Goal: Task Accomplishment & Management: Complete application form

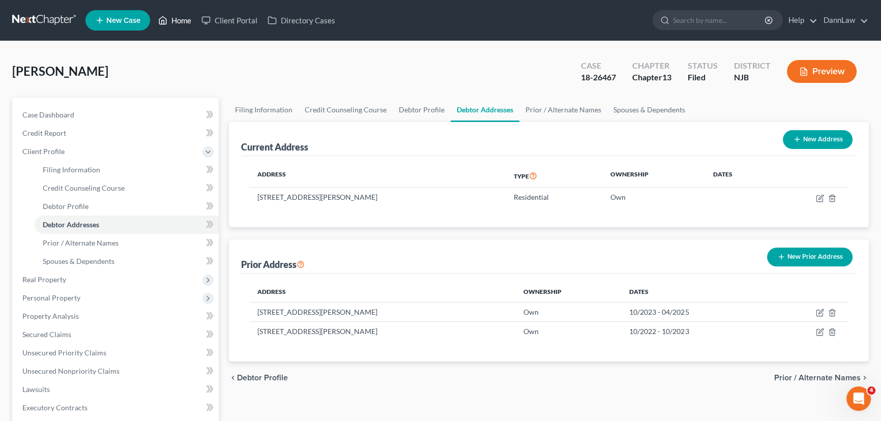
click at [178, 21] on link "Home" at bounding box center [174, 20] width 43 height 18
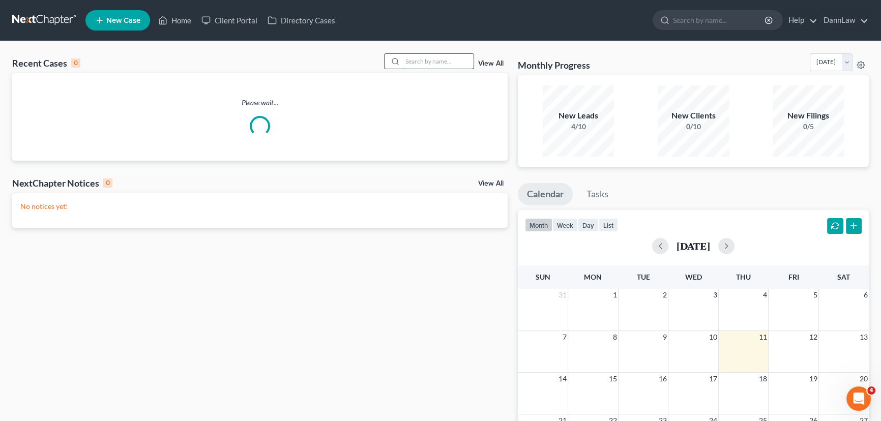
click at [415, 66] on input "search" at bounding box center [437, 61] width 71 height 15
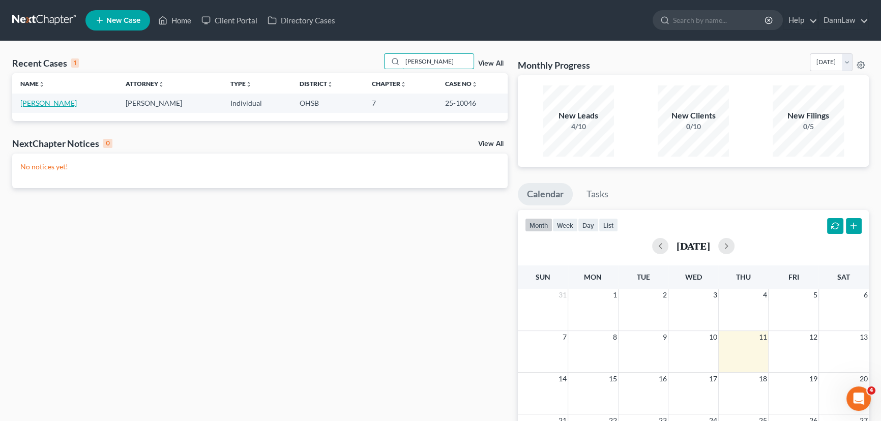
type input "[PERSON_NAME]"
click at [48, 104] on link "[PERSON_NAME]" at bounding box center [48, 103] width 56 height 9
select select "2"
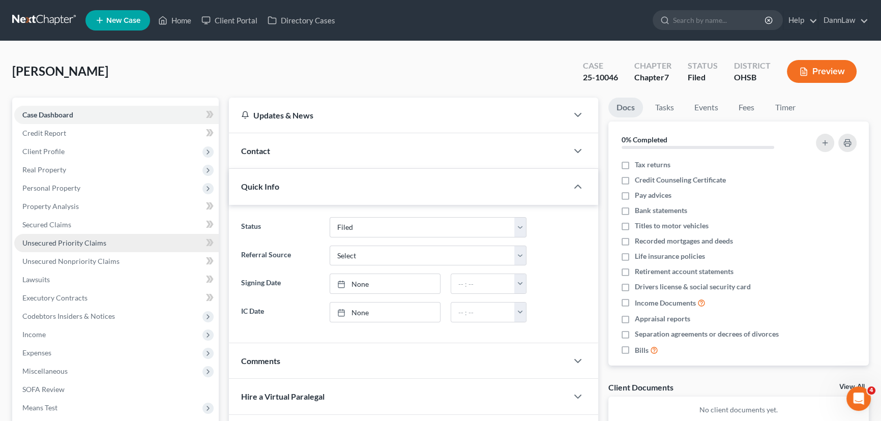
click at [65, 243] on span "Unsecured Priority Claims" at bounding box center [64, 243] width 84 height 9
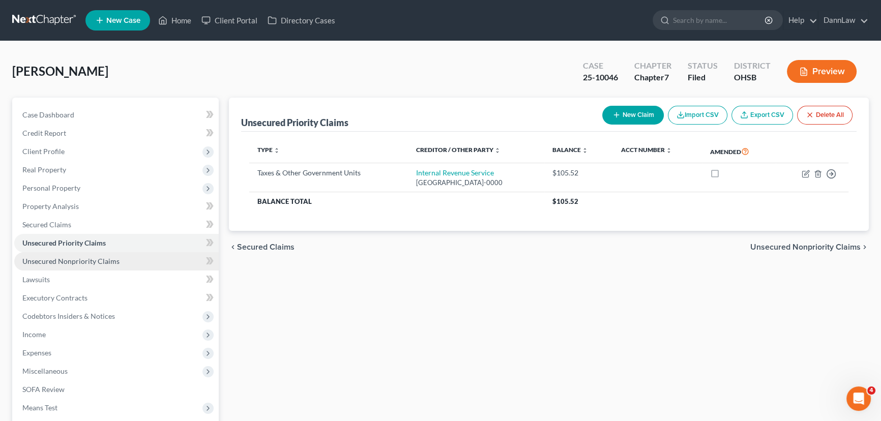
click at [130, 267] on link "Unsecured Nonpriority Claims" at bounding box center [116, 261] width 205 height 18
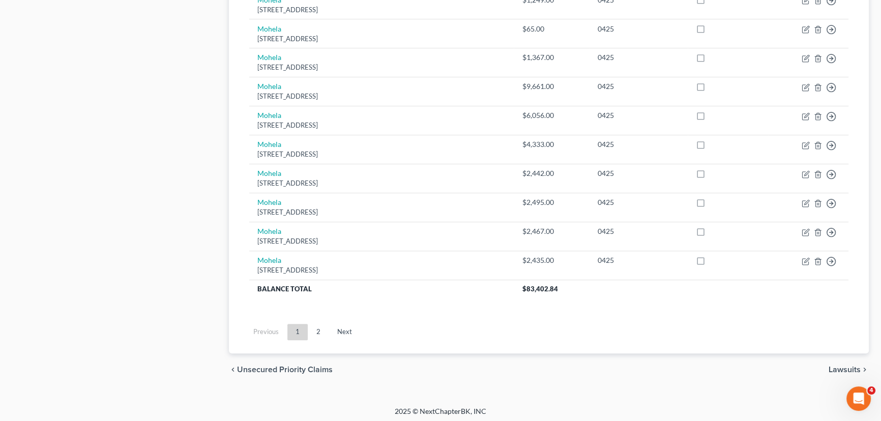
scroll to position [754, 0]
click at [315, 329] on link "2" at bounding box center [318, 332] width 20 height 16
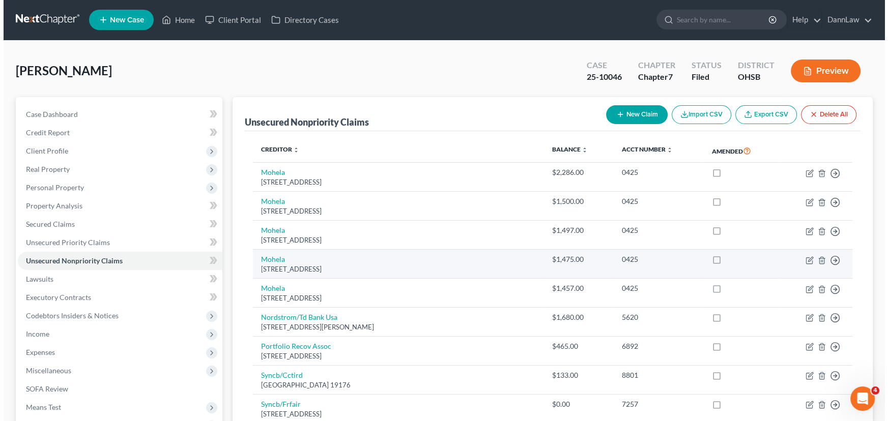
scroll to position [0, 0]
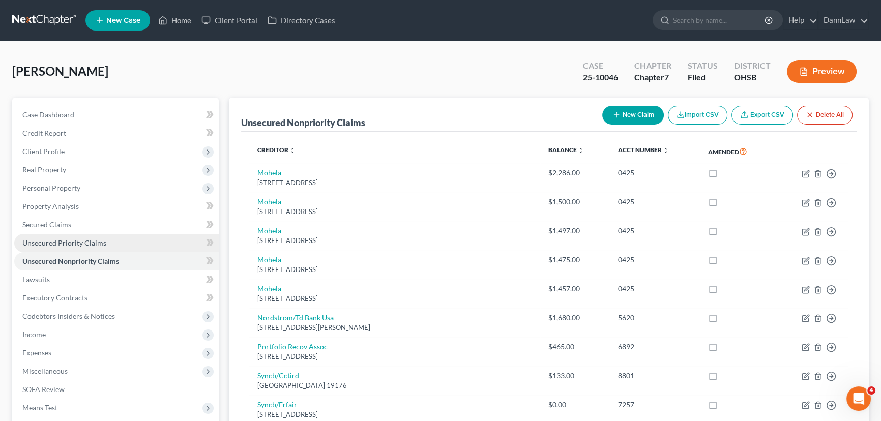
click at [77, 245] on span "Unsecured Priority Claims" at bounding box center [64, 243] width 84 height 9
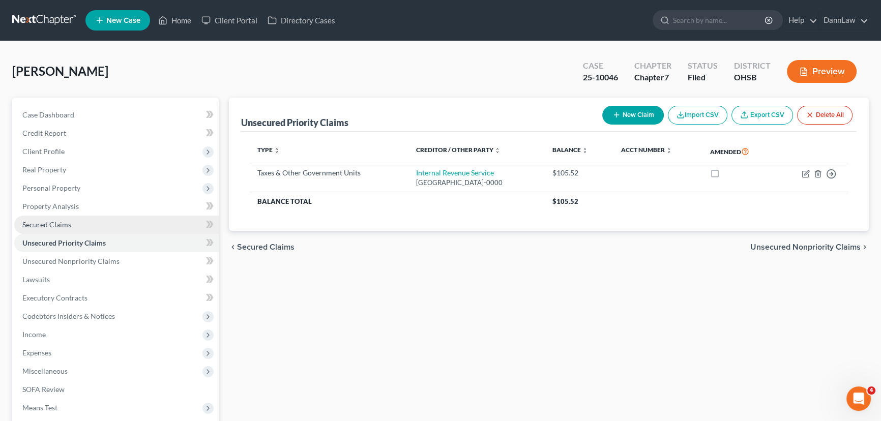
click at [56, 228] on span "Secured Claims" at bounding box center [46, 224] width 49 height 9
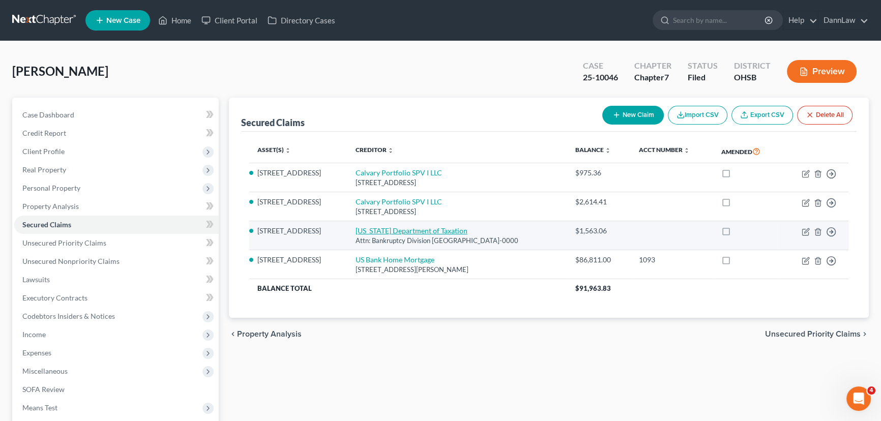
click at [365, 232] on link "[US_STATE] Department of Taxation" at bounding box center [412, 230] width 112 height 9
select select "36"
select select "4"
select select "0"
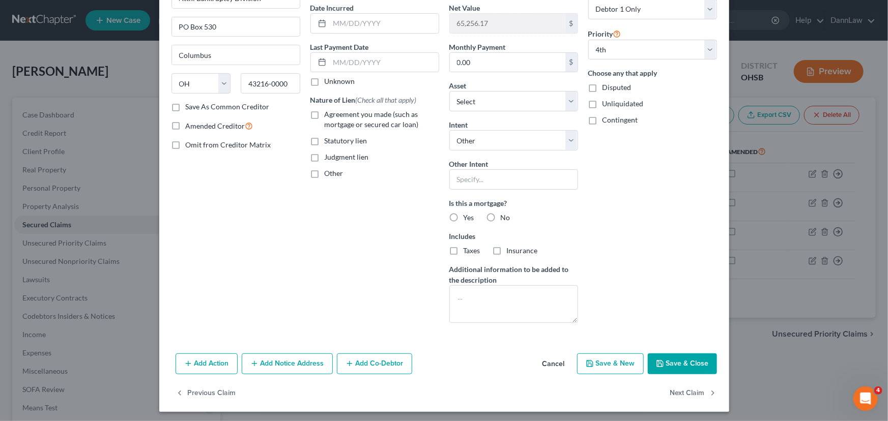
scroll to position [100, 0]
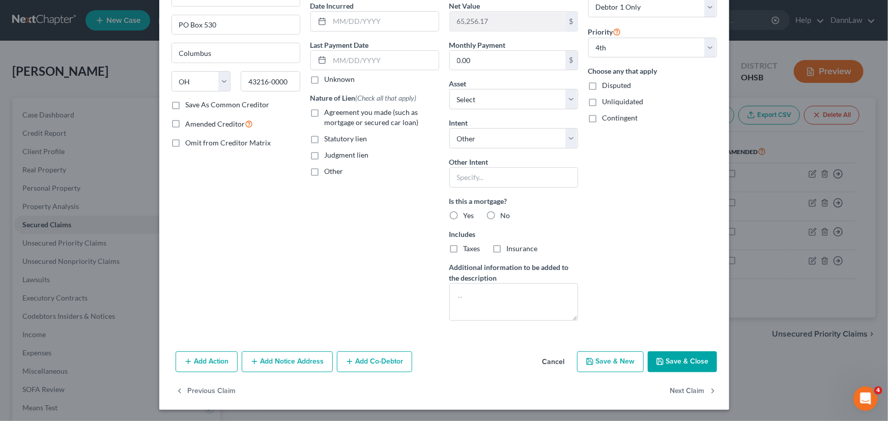
click at [669, 355] on button "Save & Close" at bounding box center [682, 362] width 69 height 21
select select "3"
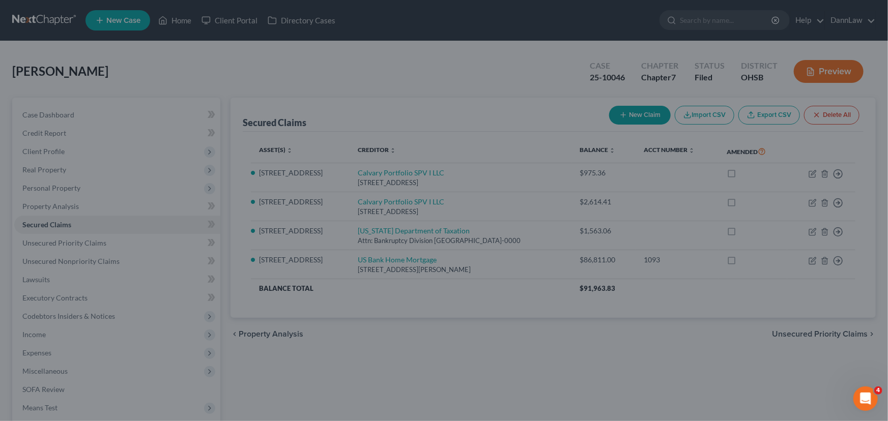
select select "9"
type input "0"
select select "0"
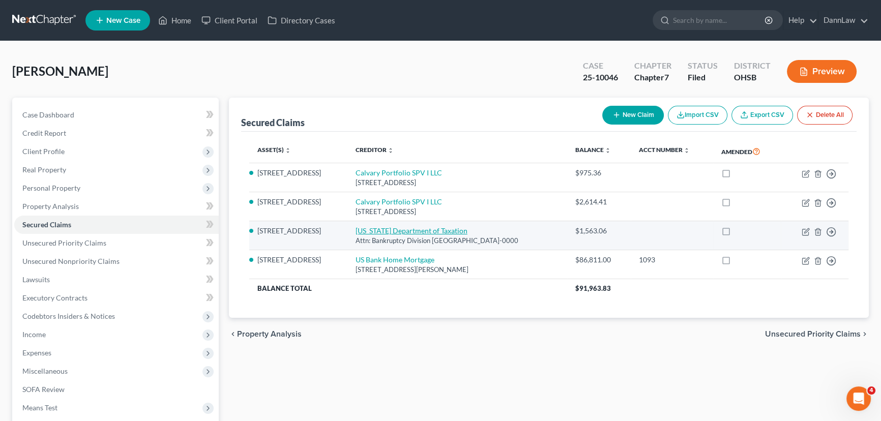
click at [374, 228] on link "[US_STATE] Department of Taxation" at bounding box center [412, 230] width 112 height 9
select select "36"
select select "4"
select select "0"
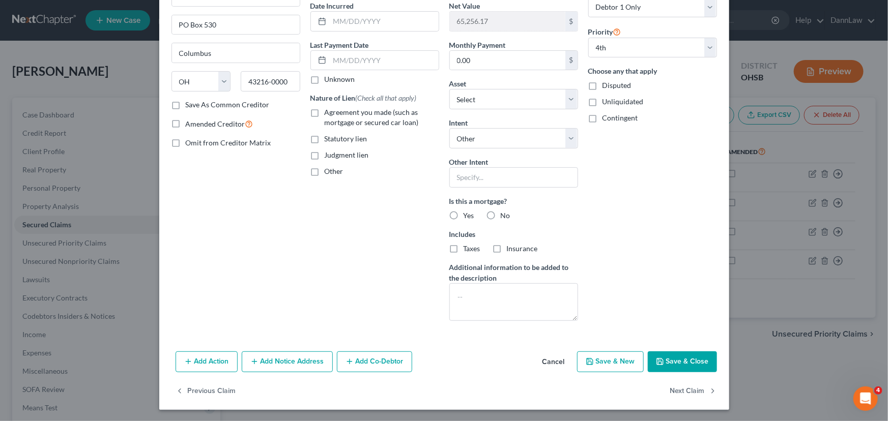
scroll to position [0, 0]
